Goal: Navigation & Orientation: Find specific page/section

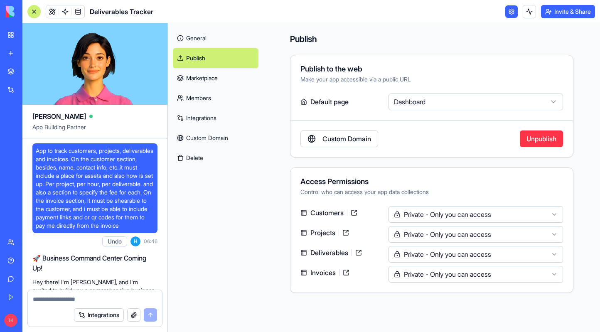
scroll to position [468, 0]
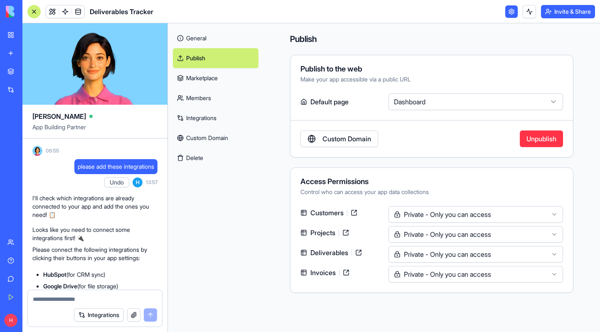
click at [31, 34] on div "My Workspace" at bounding box center [25, 35] width 11 height 8
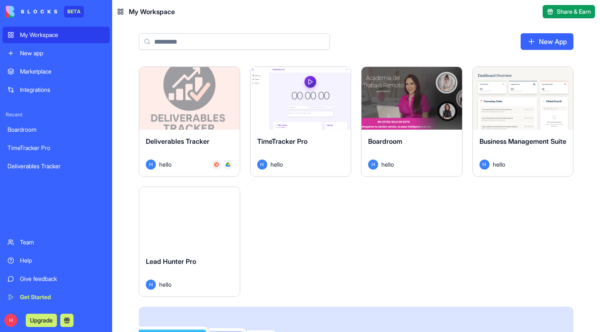
click at [30, 71] on div "Marketplace" at bounding box center [62, 71] width 85 height 8
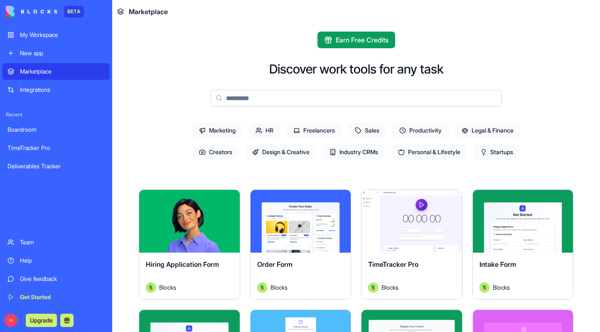
scroll to position [3, 0]
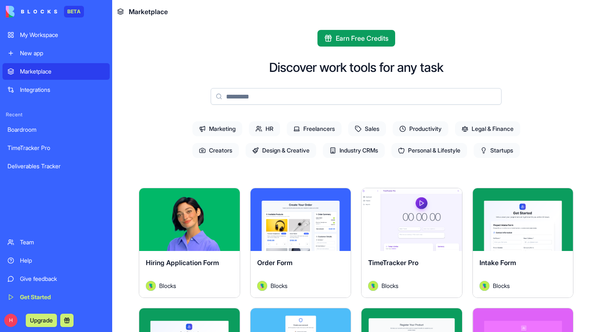
click at [407, 129] on span "Productivity" at bounding box center [420, 128] width 56 height 15
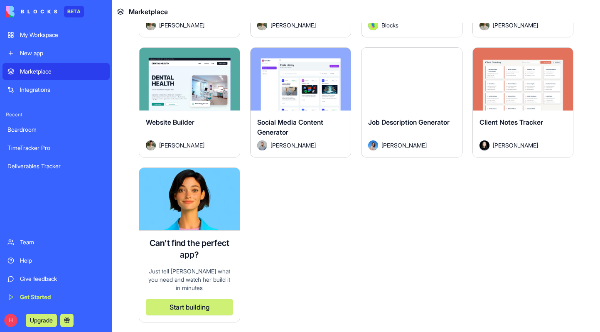
scroll to position [625, 0]
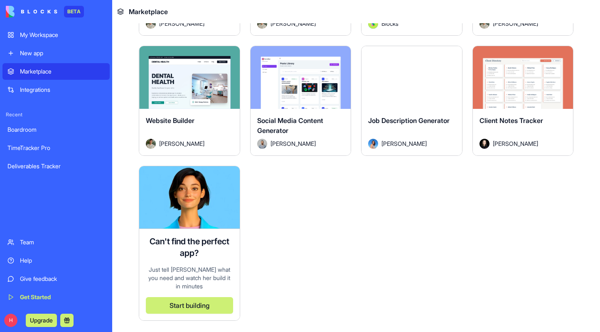
click at [524, 109] on div "Client Notes Tracker [PERSON_NAME]" at bounding box center [523, 132] width 101 height 47
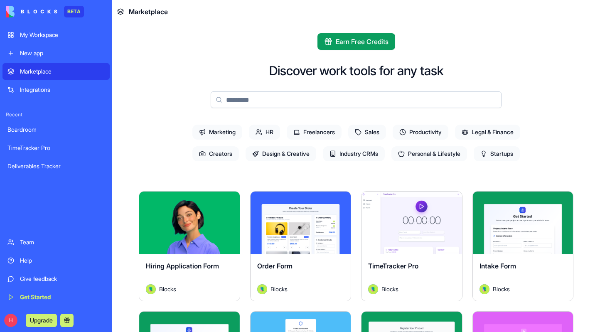
click at [309, 129] on span "Freelancers" at bounding box center [314, 132] width 55 height 15
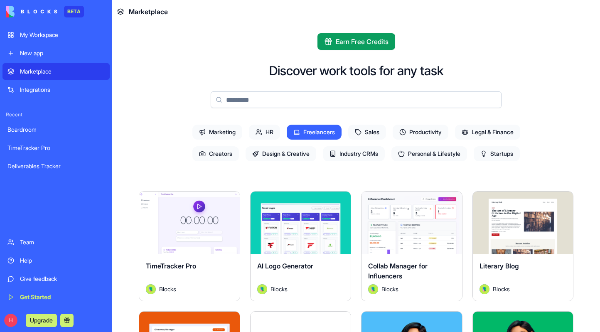
click at [411, 155] on span "Personal & Lifestyle" at bounding box center [429, 153] width 76 height 15
click at [318, 132] on span "Freelancers" at bounding box center [314, 132] width 55 height 15
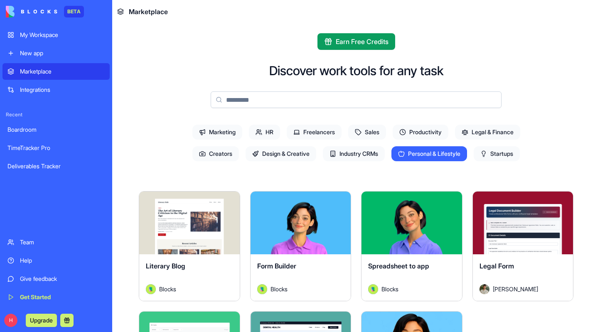
click at [498, 152] on span "Startups" at bounding box center [496, 153] width 46 height 15
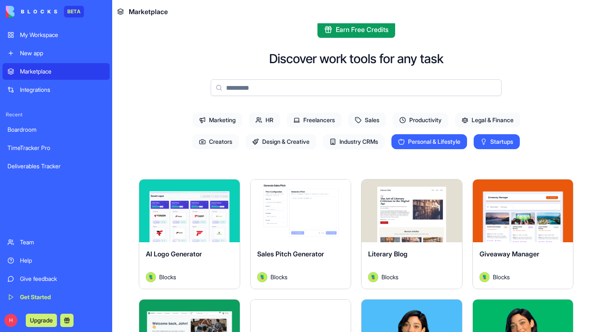
scroll to position [23, 0]
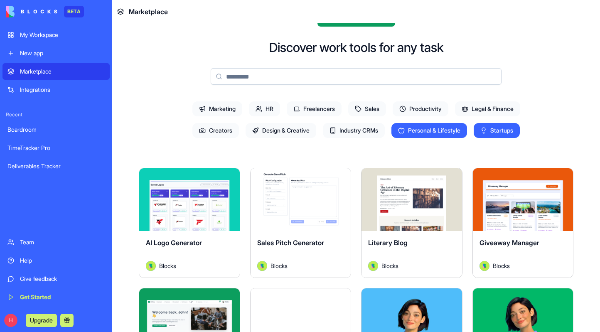
click at [431, 128] on span "Personal & Lifestyle" at bounding box center [429, 130] width 76 height 15
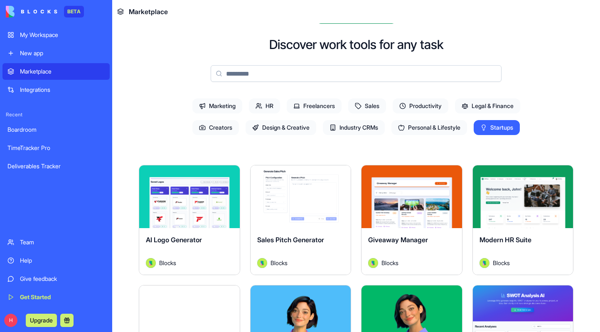
scroll to position [0, 0]
